Goal: Entertainment & Leisure: Consume media (video, audio)

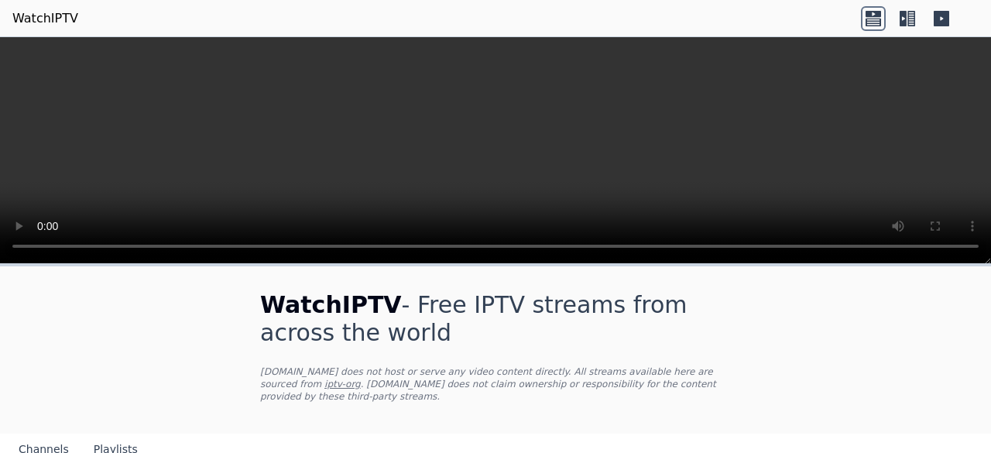
click at [868, 21] on icon at bounding box center [872, 22] width 15 height 8
click at [914, 19] on icon at bounding box center [911, 18] width 8 height 15
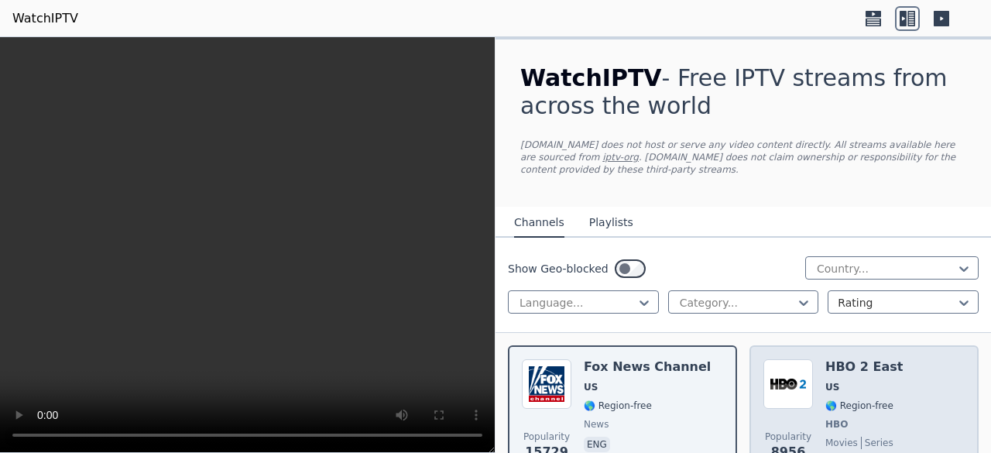
click at [782, 396] on img at bounding box center [788, 384] width 50 height 50
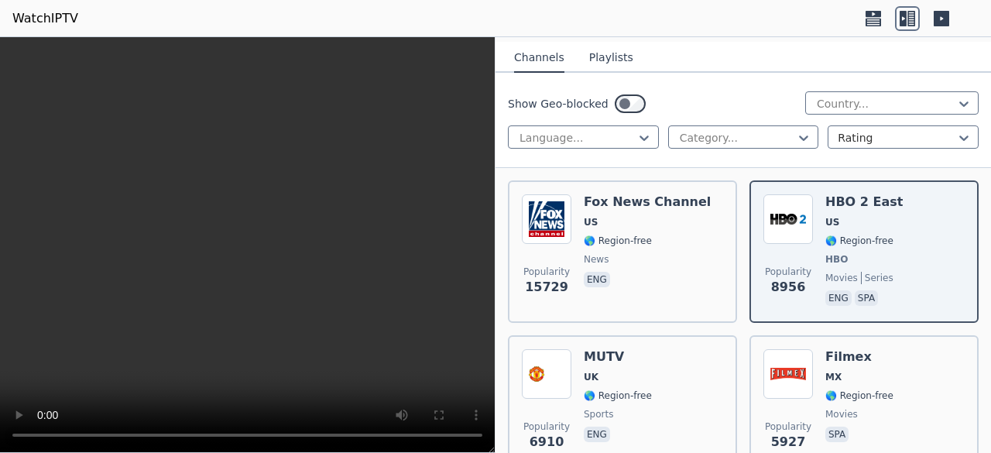
scroll to position [227, 0]
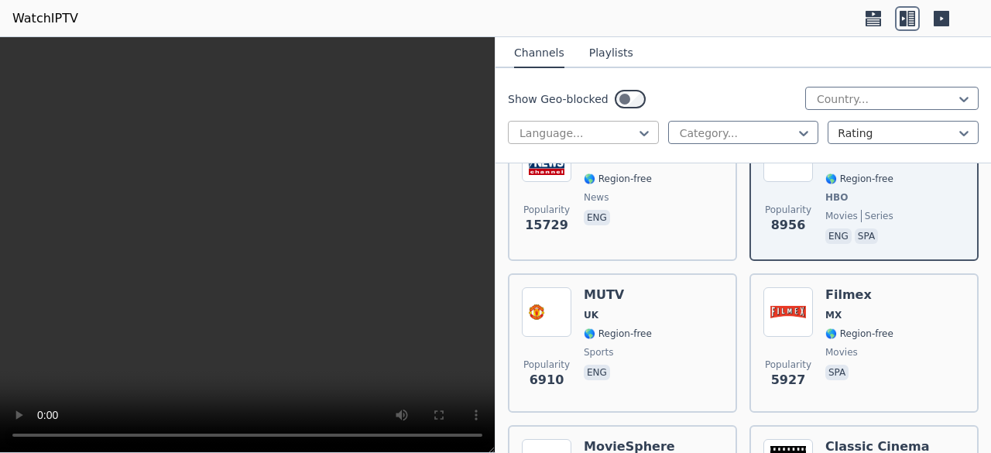
click at [607, 132] on div at bounding box center [577, 132] width 118 height 15
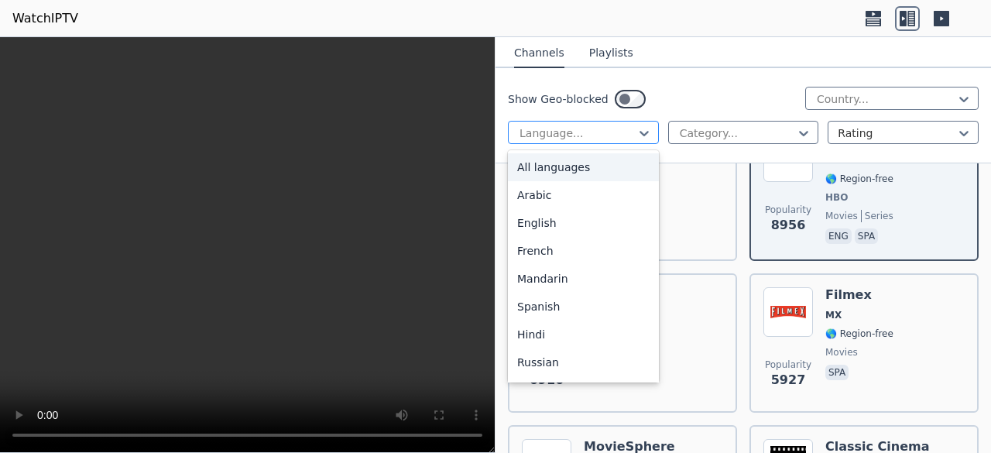
click at [607, 132] on div at bounding box center [577, 132] width 118 height 15
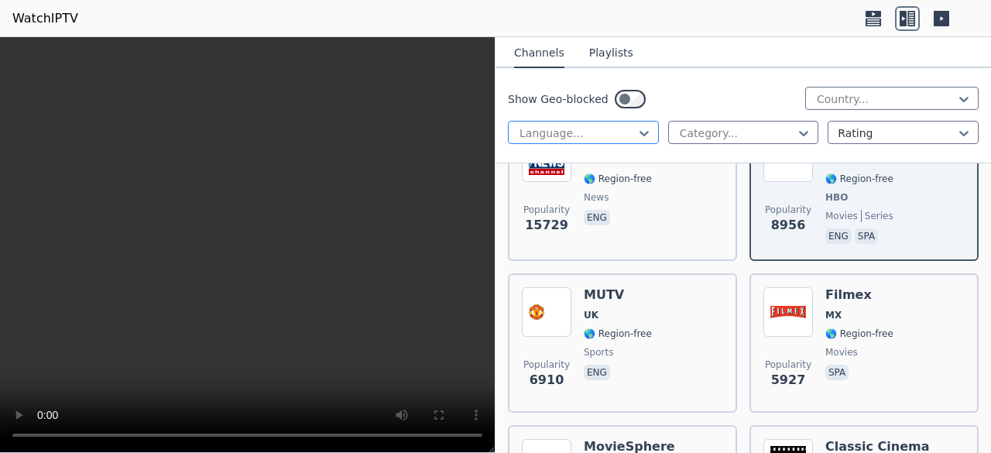
click at [648, 129] on div "Language..." at bounding box center [583, 132] width 151 height 23
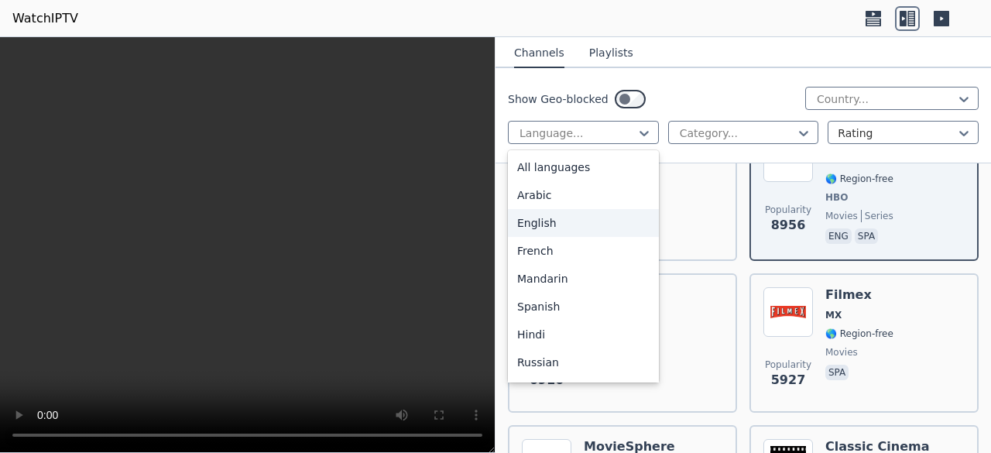
click at [540, 221] on div "English" at bounding box center [583, 223] width 151 height 28
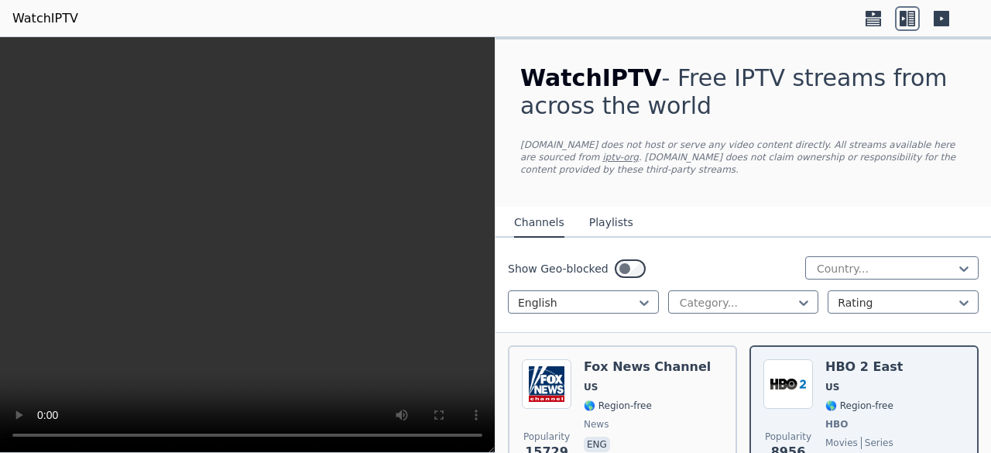
click at [731, 131] on div "WatchIPTV - Free IPTV streams from across the world [DOMAIN_NAME] does not host…" at bounding box center [742, 122] width 495 height 167
click at [716, 303] on div at bounding box center [737, 302] width 118 height 15
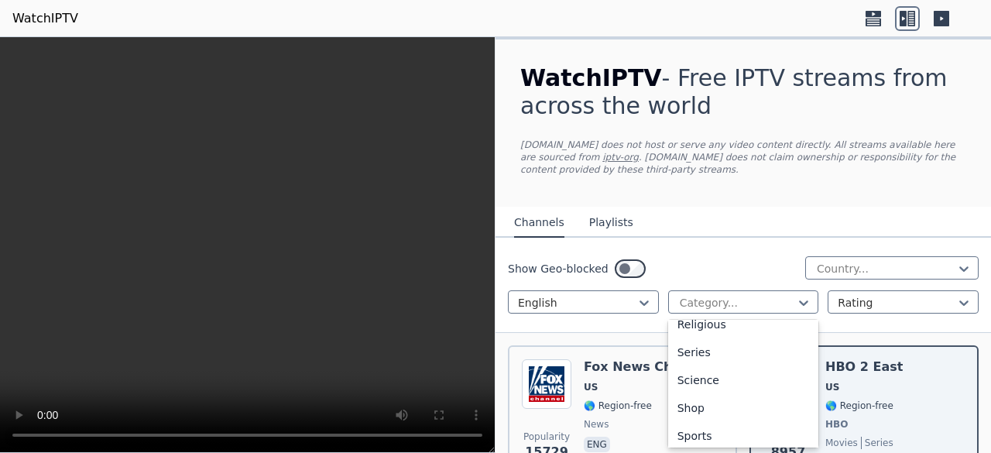
scroll to position [586, 0]
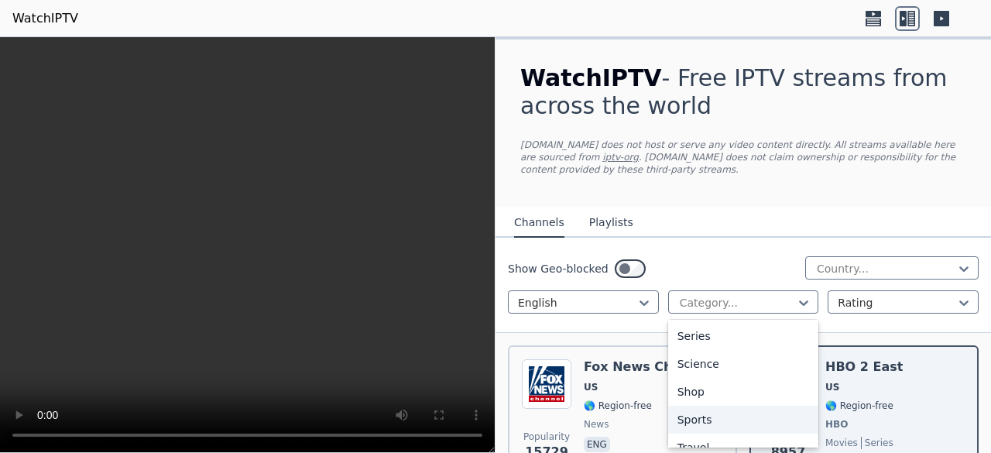
click at [718, 420] on div "Sports" at bounding box center [743, 420] width 151 height 28
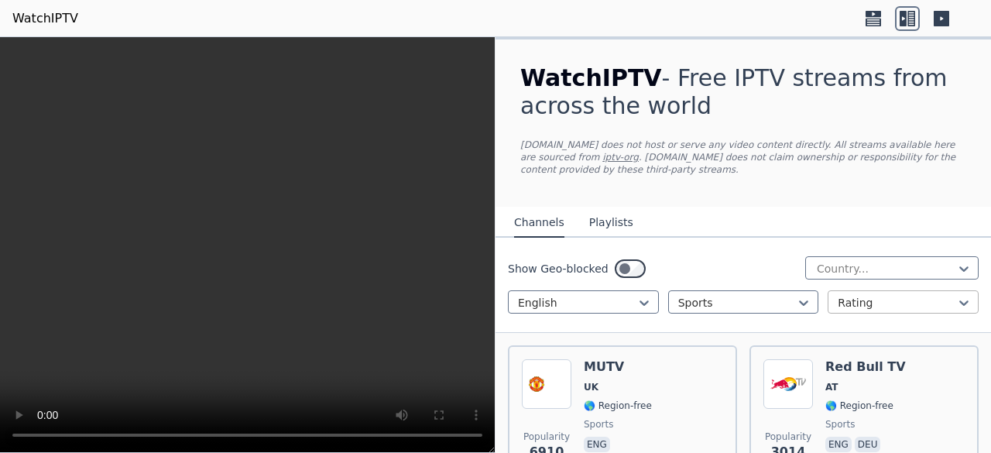
click at [883, 306] on div at bounding box center [896, 302] width 118 height 15
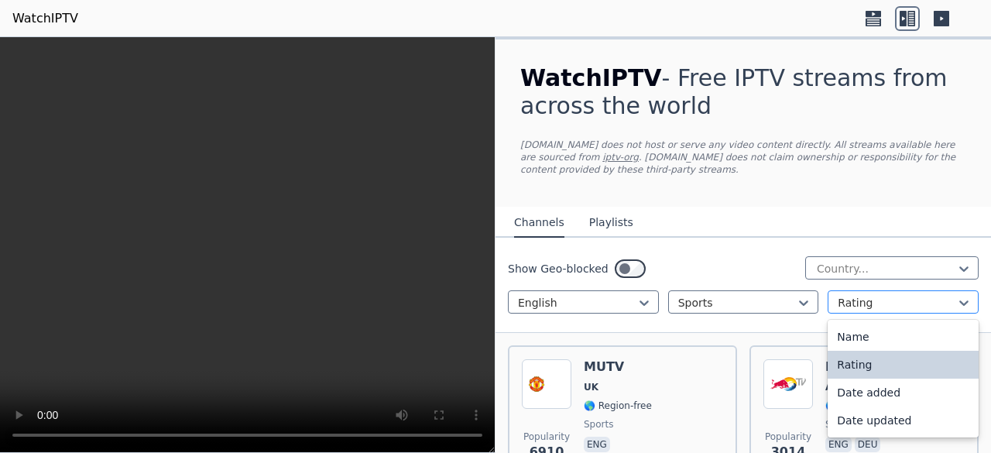
click at [883, 306] on div at bounding box center [896, 302] width 118 height 15
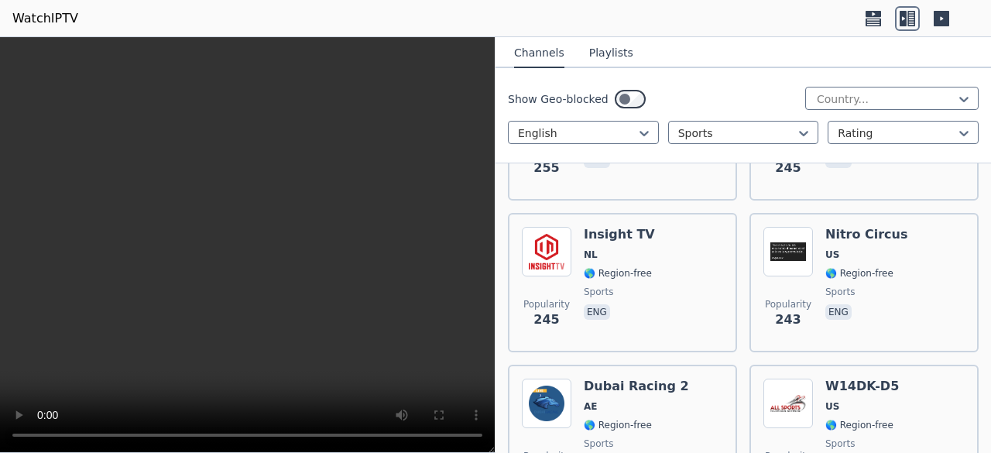
scroll to position [2272, 0]
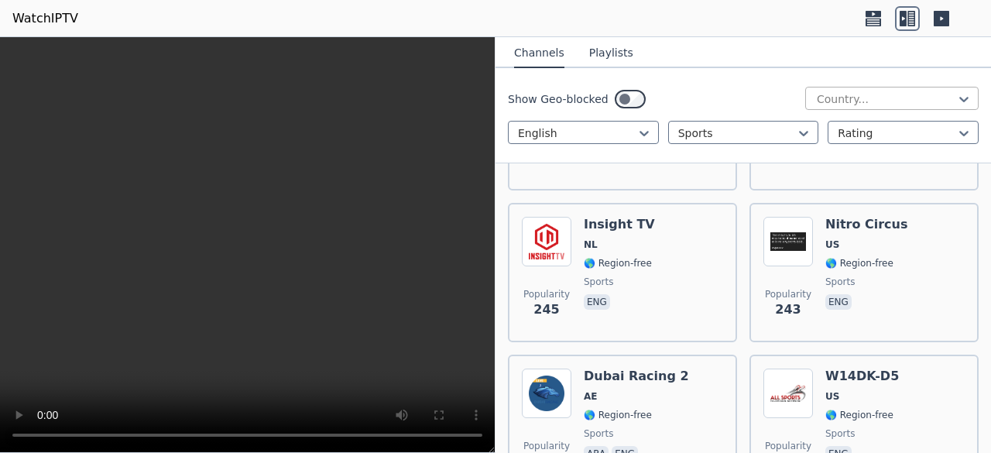
click at [928, 100] on div at bounding box center [885, 98] width 141 height 15
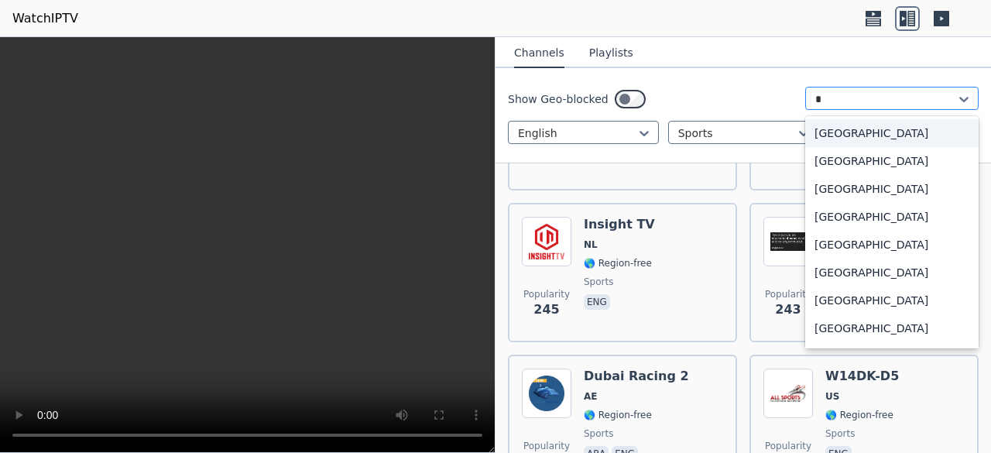
type input "**"
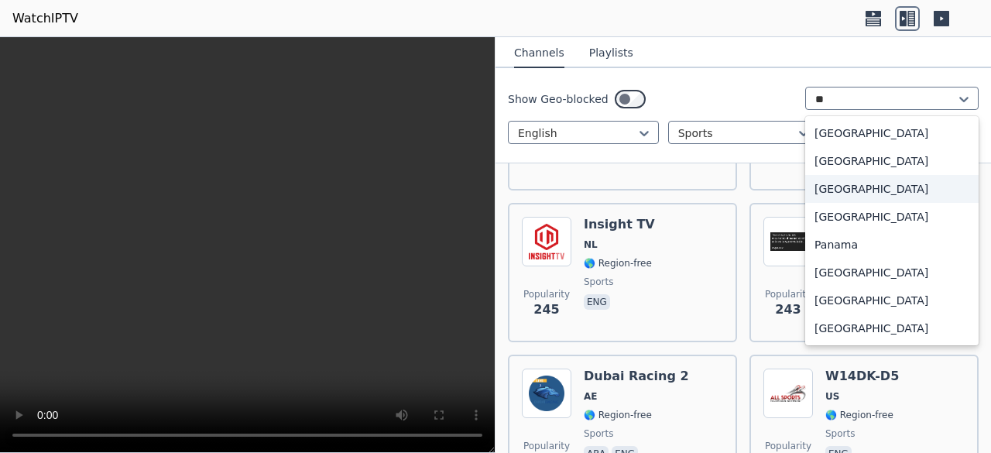
click at [861, 192] on div "[GEOGRAPHIC_DATA]" at bounding box center [891, 189] width 173 height 28
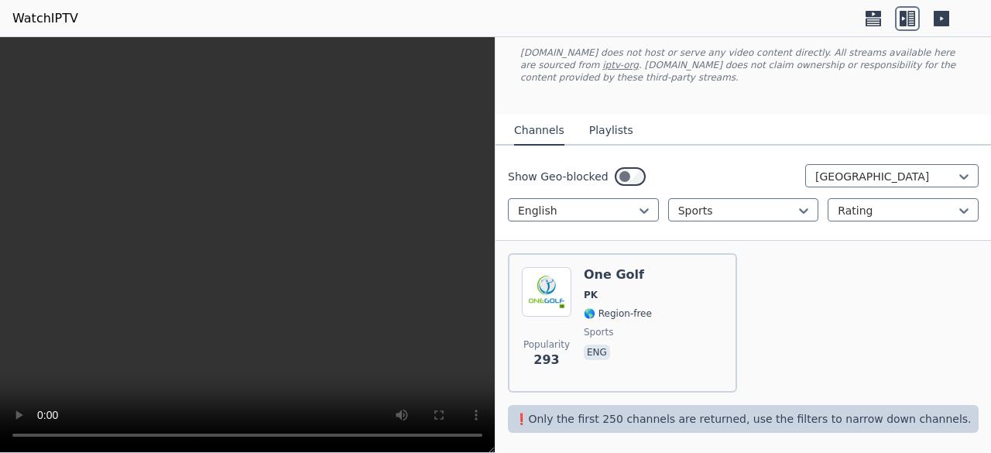
scroll to position [96, 0]
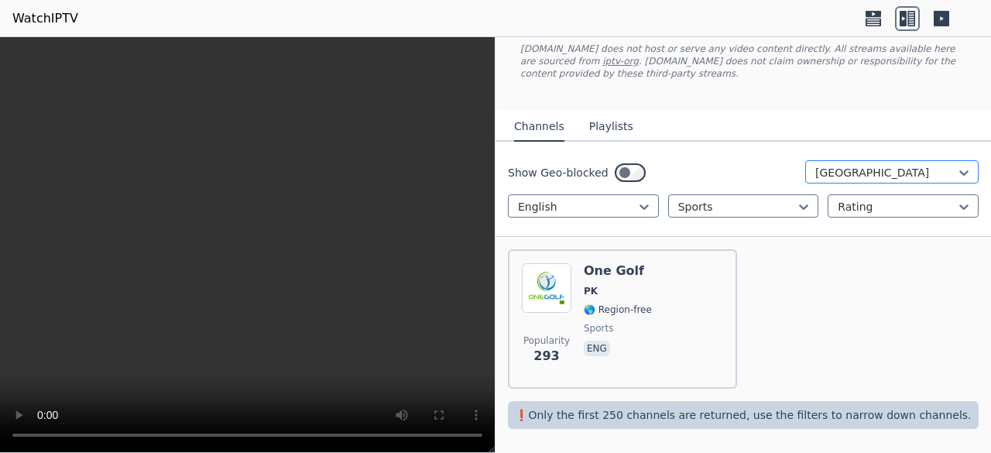
click at [881, 174] on div at bounding box center [885, 172] width 141 height 15
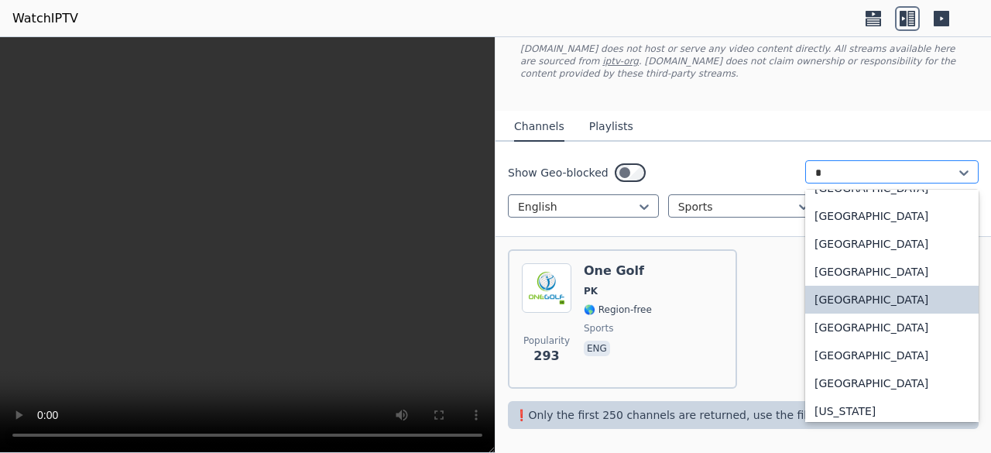
type input "**"
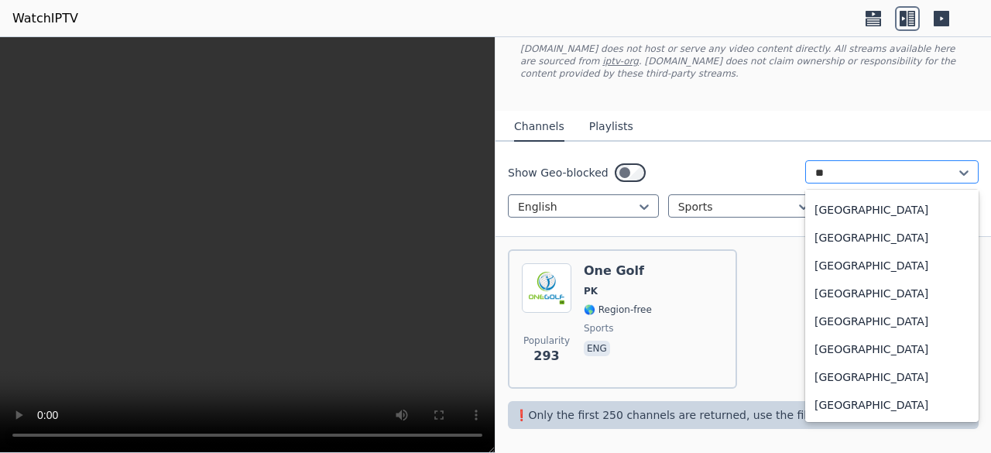
scroll to position [310, 0]
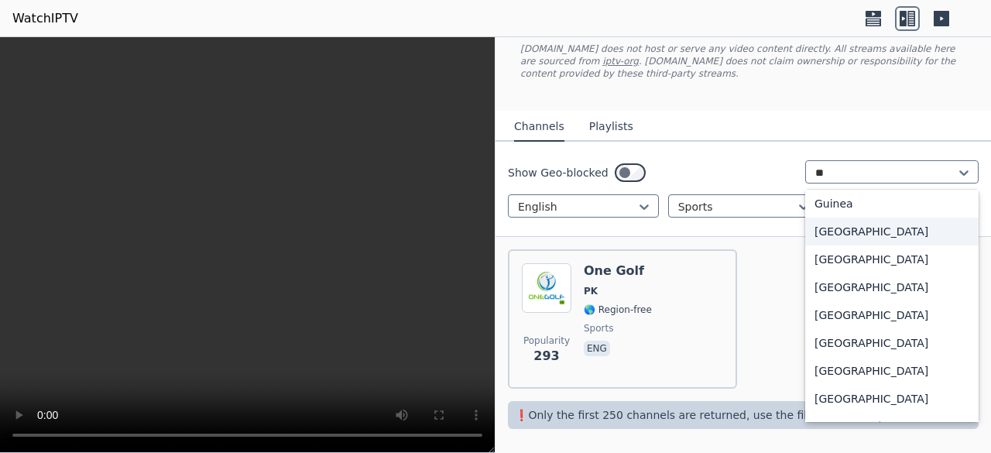
click at [826, 235] on div "[GEOGRAPHIC_DATA]" at bounding box center [891, 231] width 173 height 28
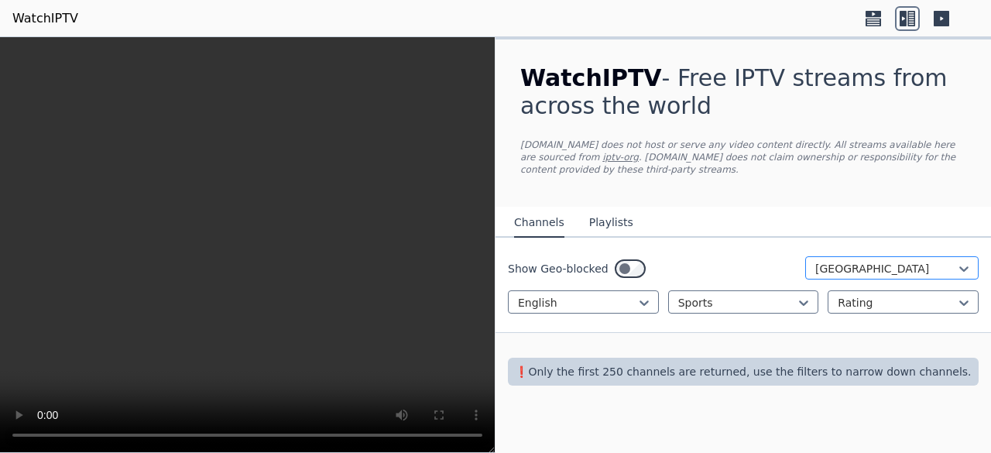
click at [904, 261] on div at bounding box center [885, 268] width 141 height 15
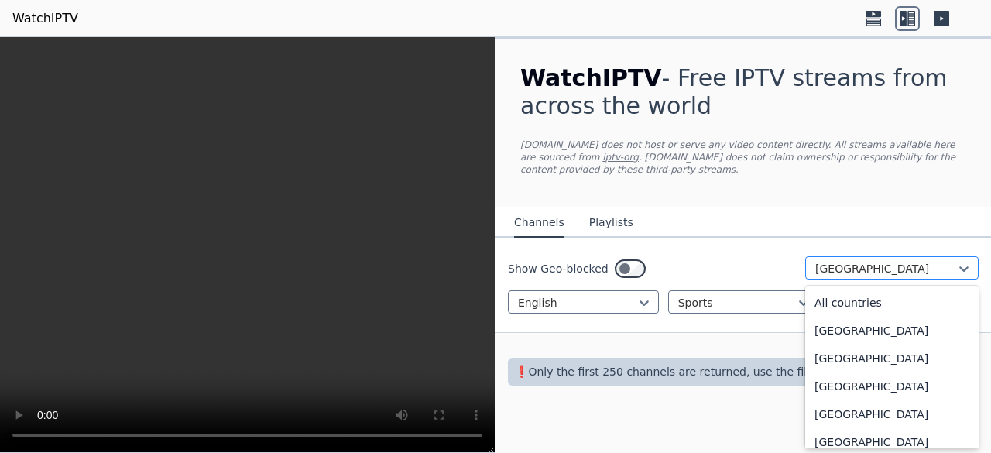
scroll to position [2220, 0]
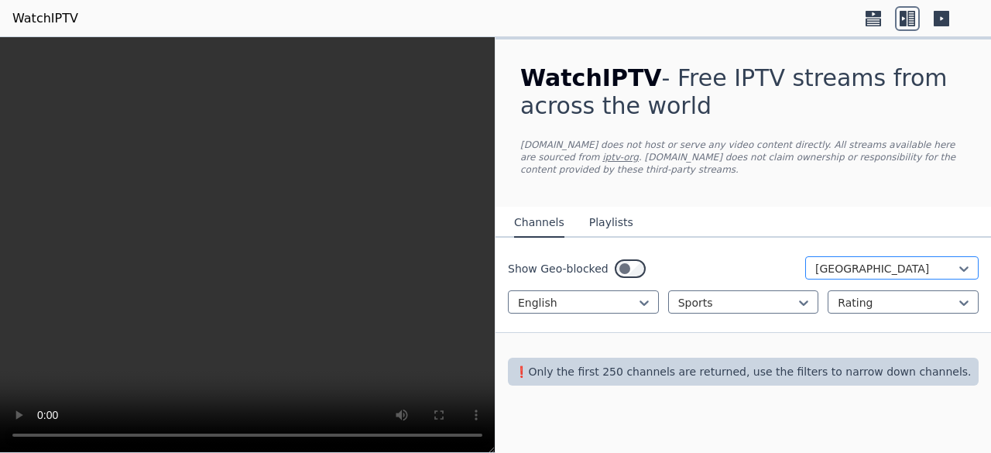
click at [904, 261] on div at bounding box center [885, 268] width 141 height 15
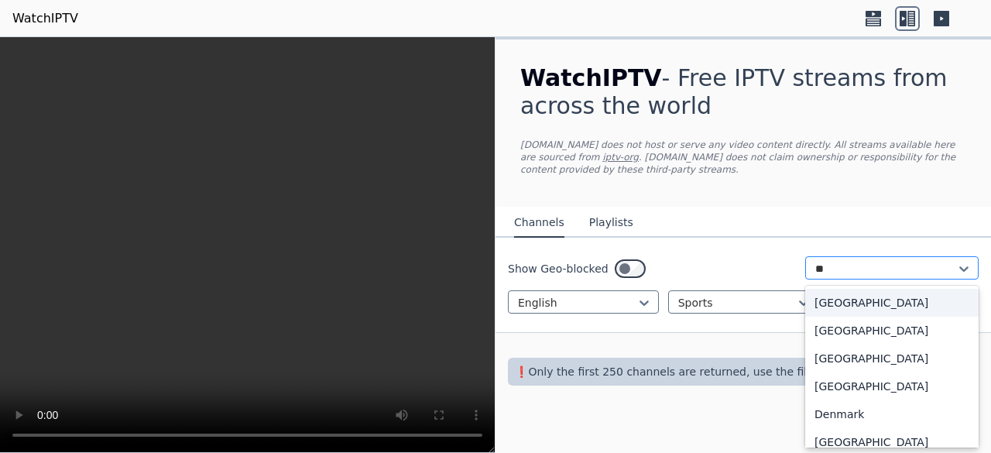
type input "*"
click at [831, 290] on div "All countries" at bounding box center [891, 303] width 173 height 28
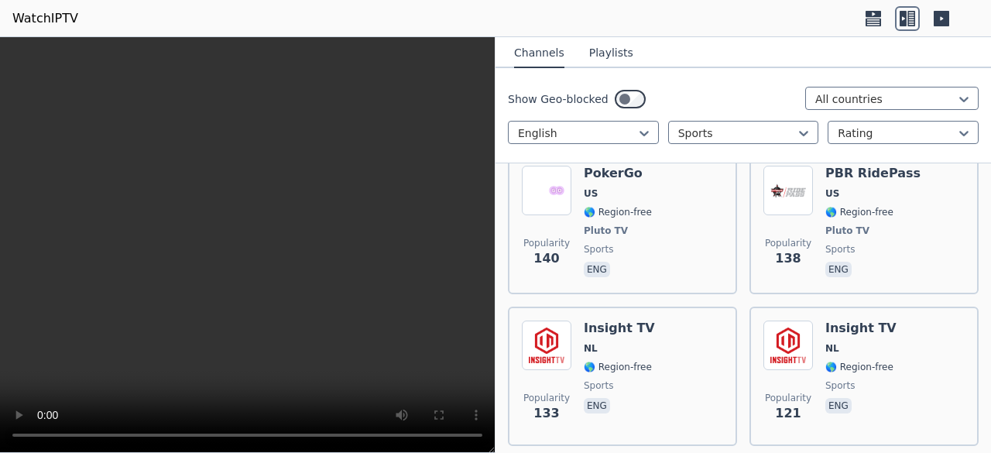
scroll to position [3224, 0]
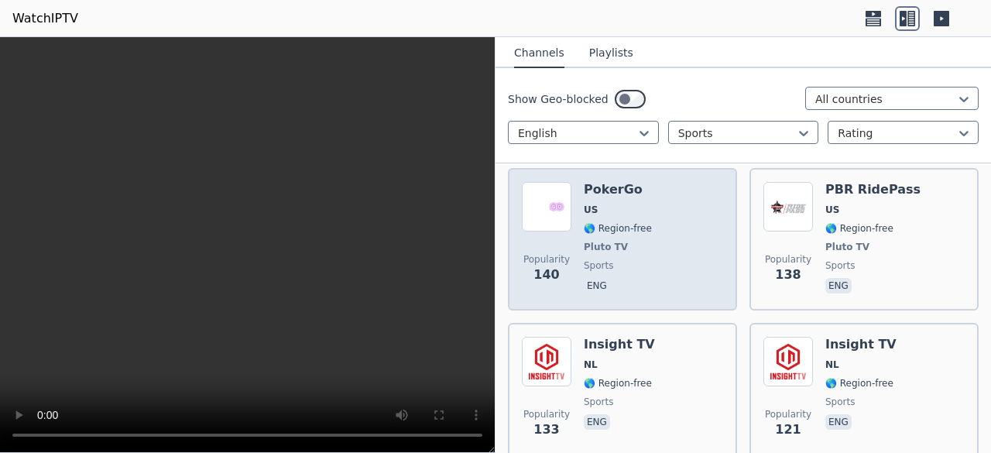
click at [686, 294] on div "Popularity 140 PokerGo US 🌎 Region-free Pluto TV sports eng" at bounding box center [622, 239] width 201 height 115
